Goal: Task Accomplishment & Management: Manage account settings

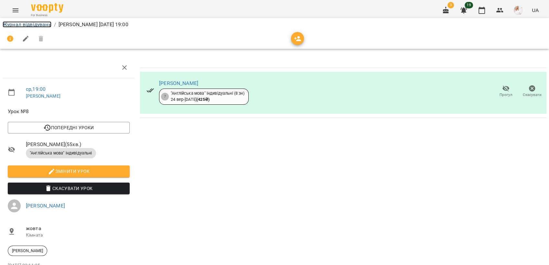
click at [16, 25] on link "Журнал відвідувань" at bounding box center [27, 24] width 49 height 6
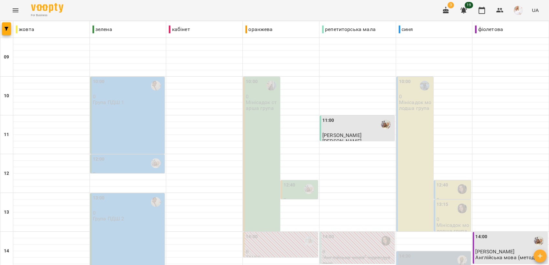
scroll to position [242, 0]
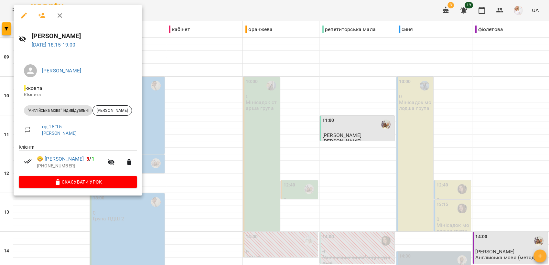
click at [62, 16] on icon "button" at bounding box center [60, 16] width 8 height 8
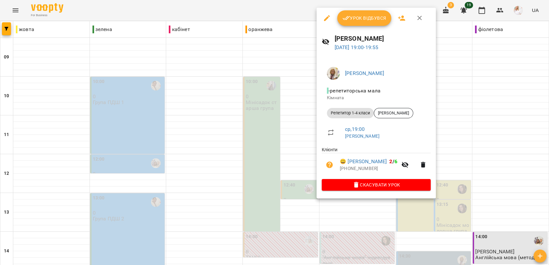
click at [366, 15] on span "Урок відбувся" at bounding box center [364, 18] width 44 height 8
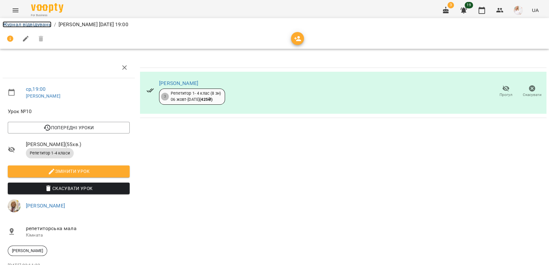
click at [20, 24] on link "Журнал відвідувань" at bounding box center [27, 24] width 49 height 6
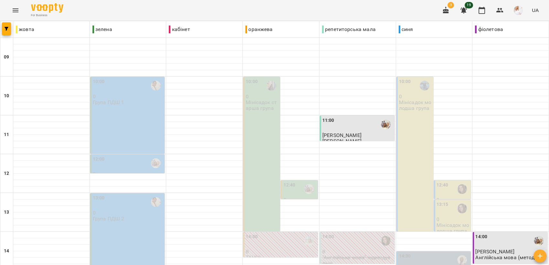
scroll to position [242, 0]
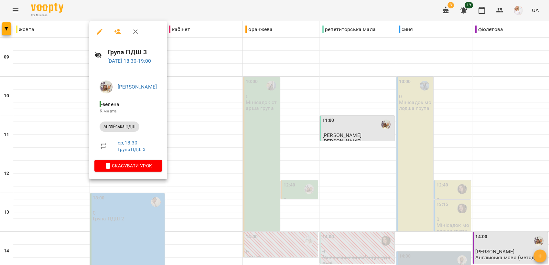
click at [134, 30] on icon "button" at bounding box center [135, 31] width 5 height 5
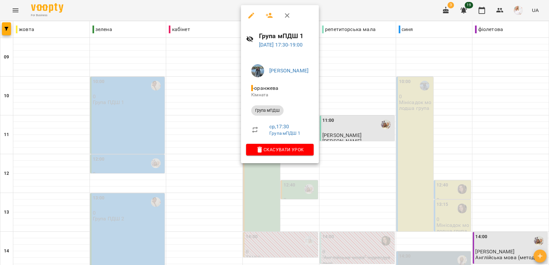
click at [286, 16] on icon "button" at bounding box center [287, 15] width 5 height 5
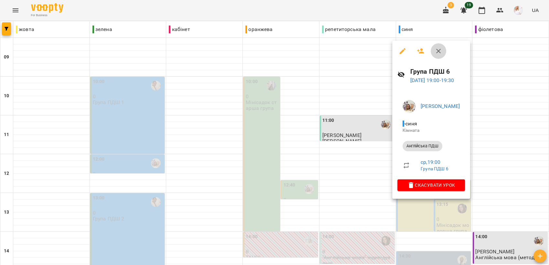
click at [440, 53] on icon "button" at bounding box center [439, 51] width 8 height 8
